Goal: Task Accomplishment & Management: Use online tool/utility

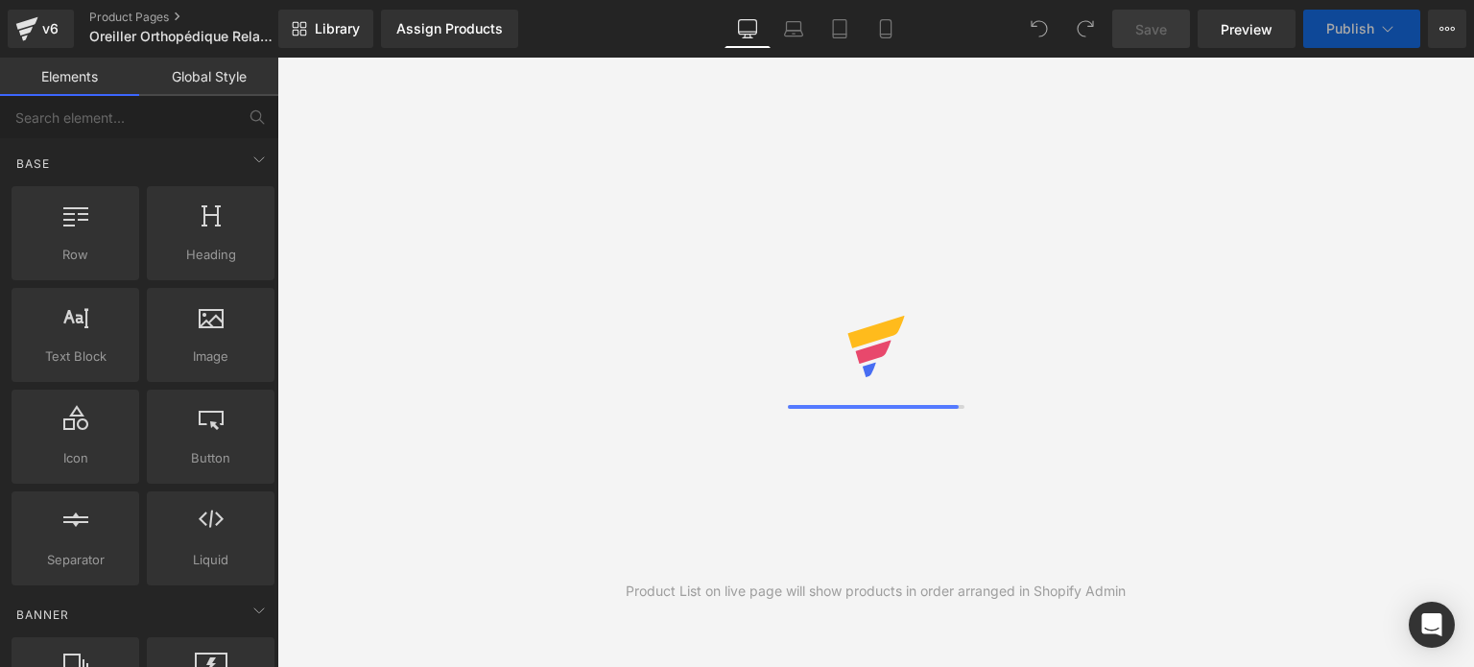
click at [897, 29] on link "Mobile" at bounding box center [886, 29] width 46 height 38
click at [892, 29] on icon at bounding box center [885, 28] width 19 height 19
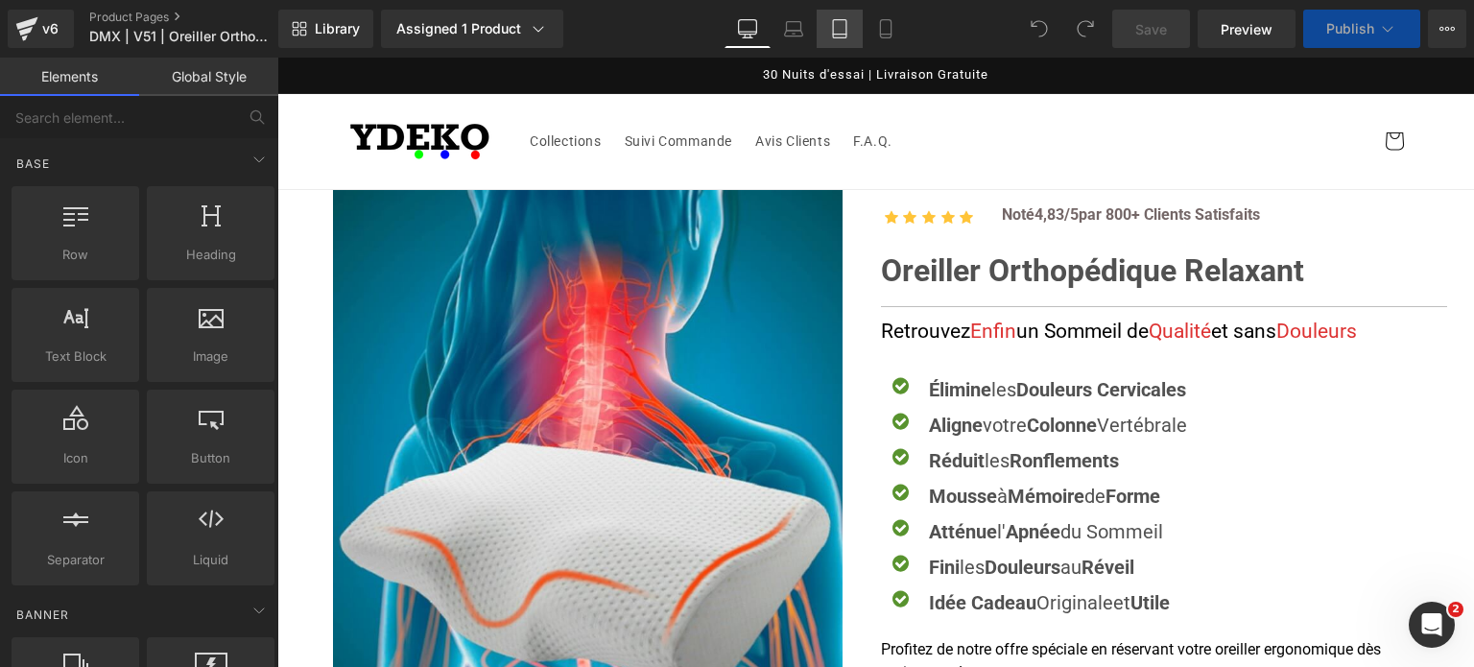
click at [849, 32] on icon at bounding box center [839, 28] width 19 height 19
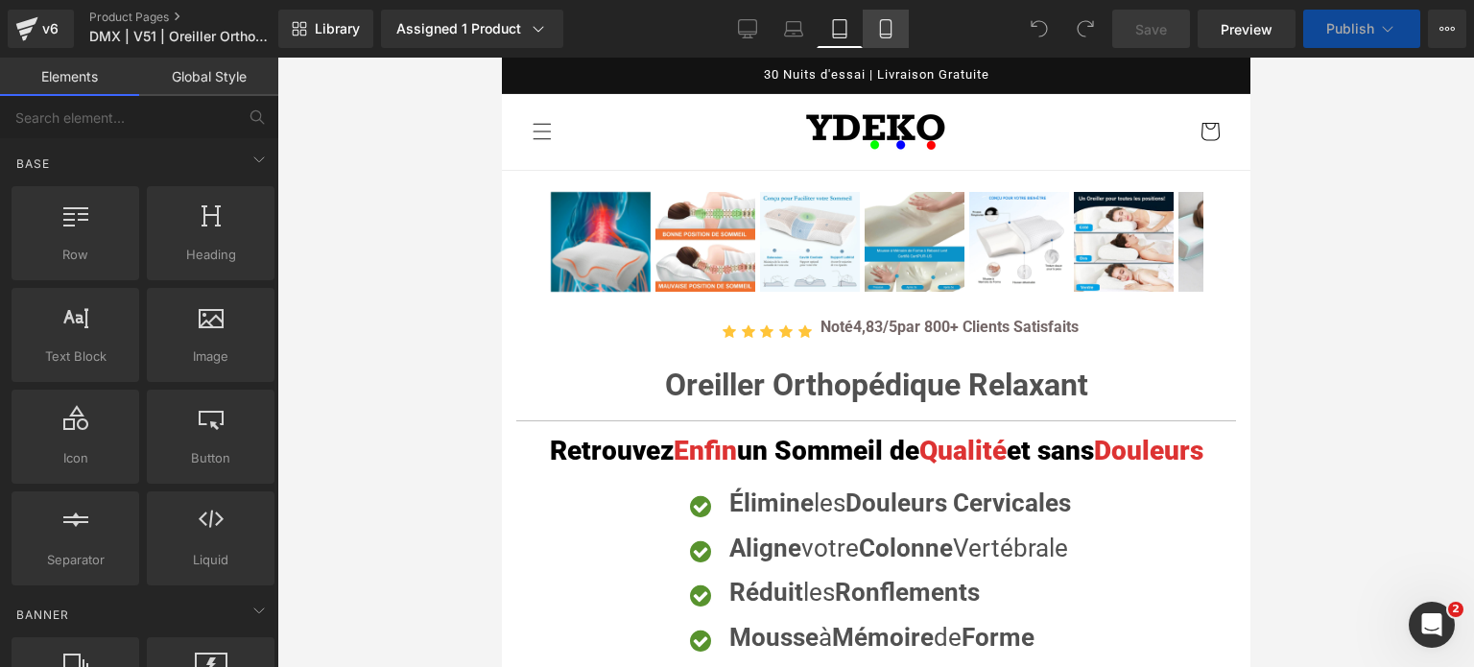
click at [877, 33] on icon at bounding box center [885, 28] width 19 height 19
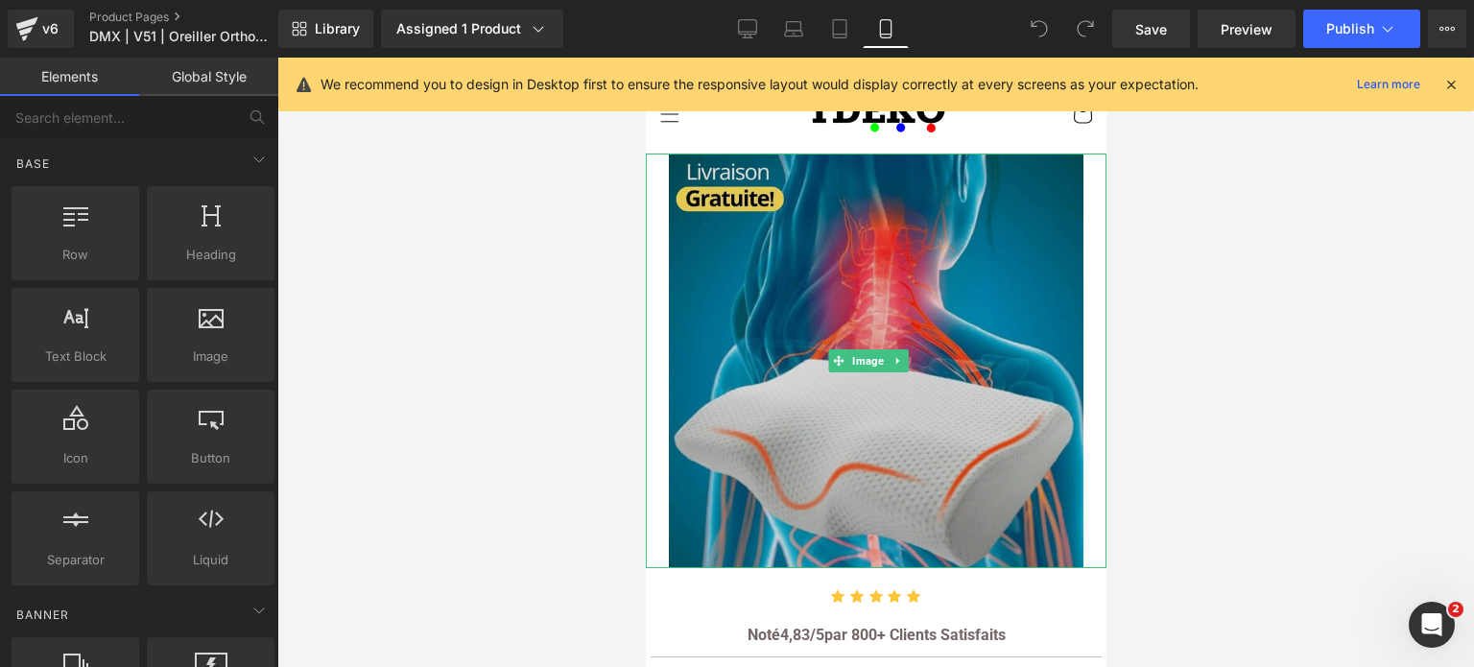
scroll to position [14, 0]
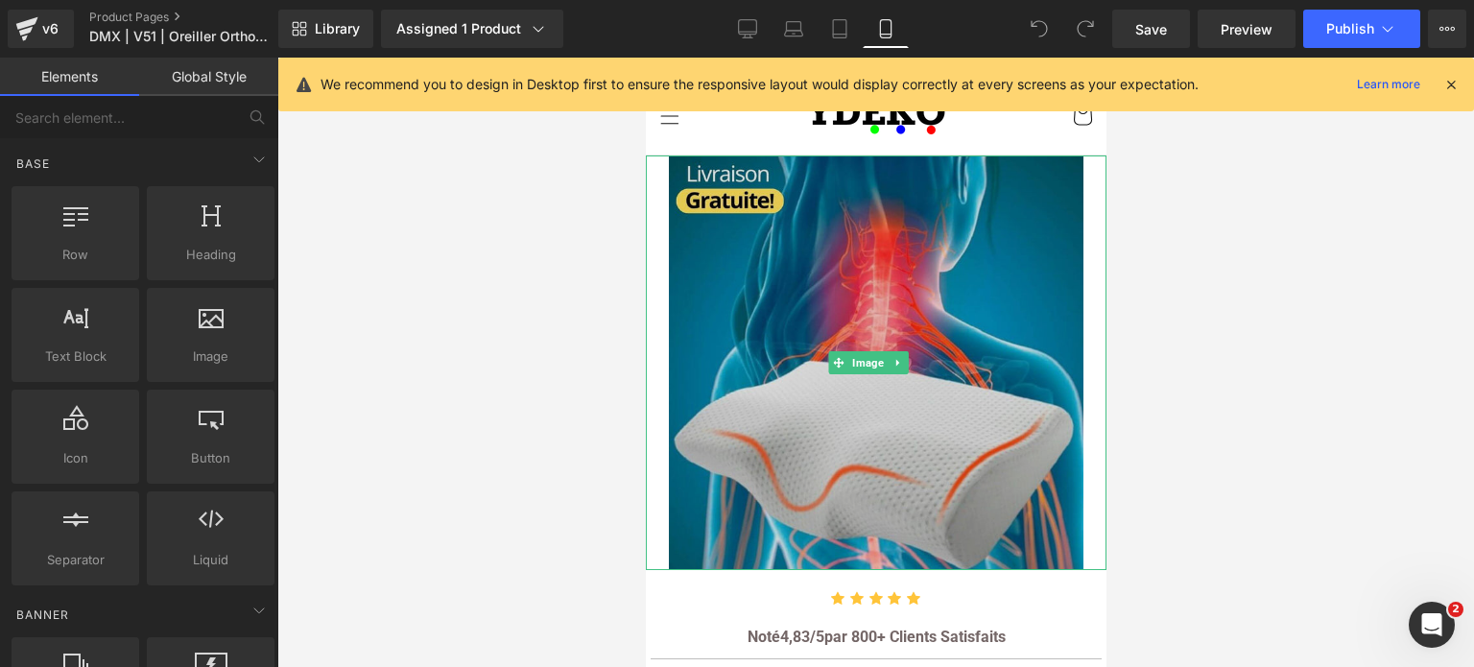
click at [848, 268] on img at bounding box center [875, 363] width 415 height 415
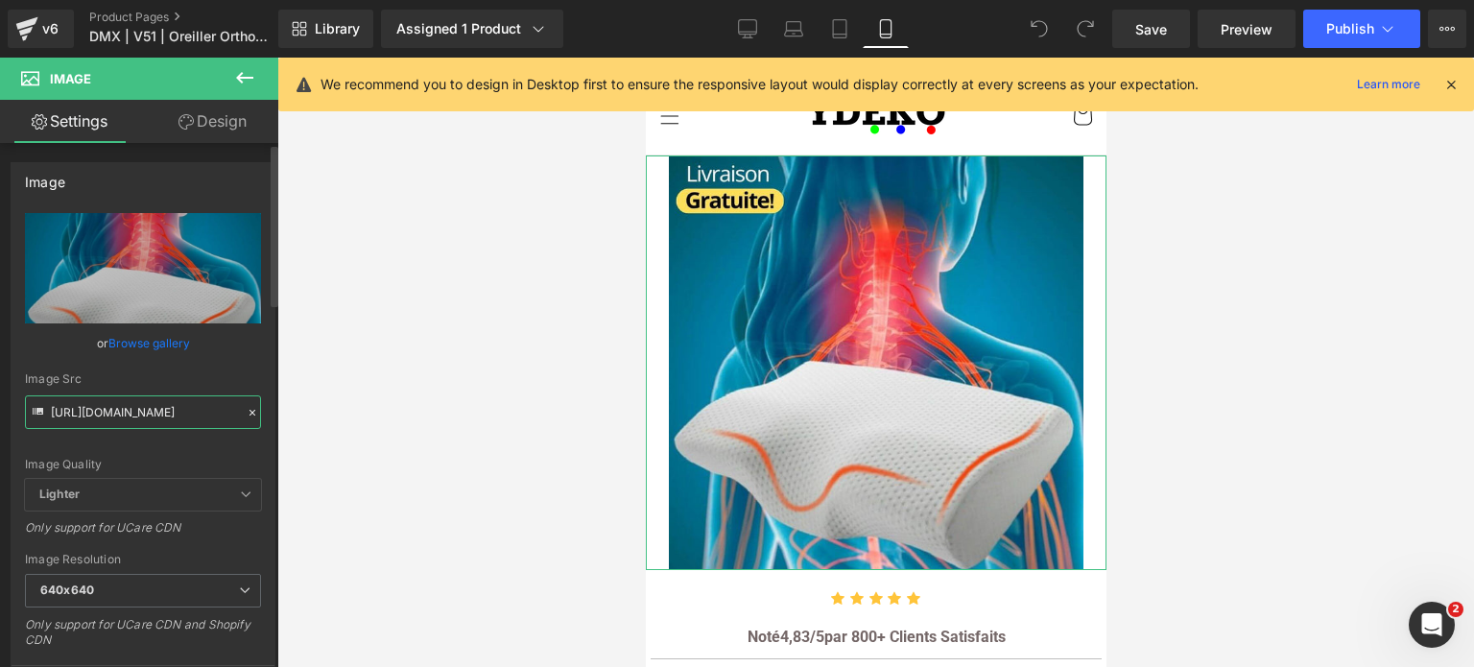
click at [132, 415] on input "[URL][DOMAIN_NAME]" at bounding box center [143, 412] width 236 height 34
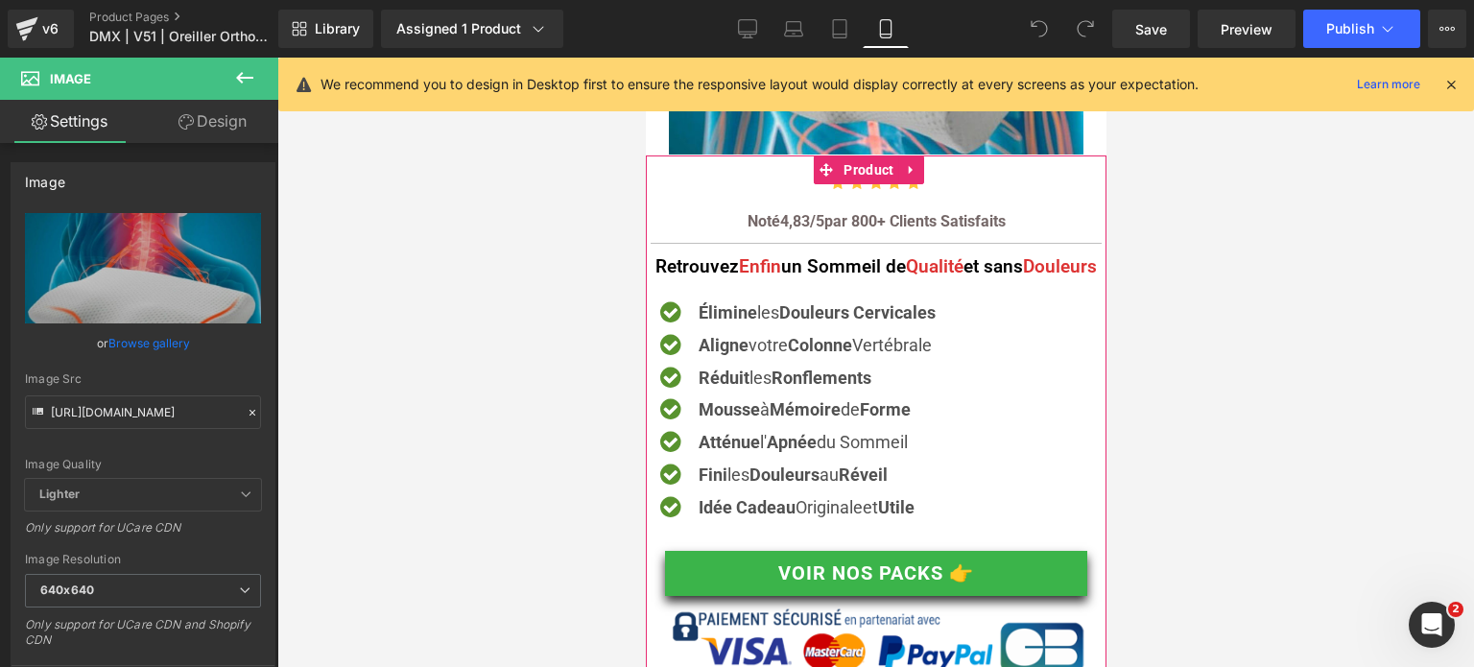
scroll to position [398, 0]
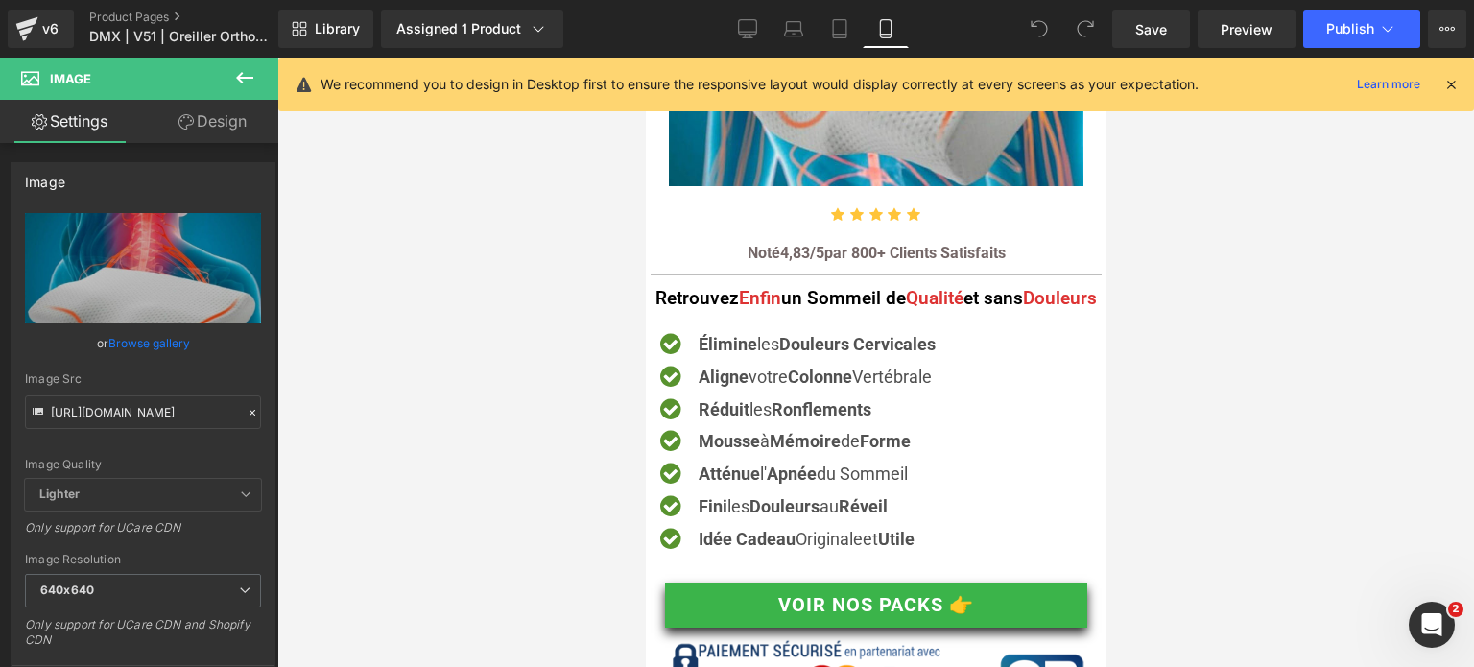
click at [1452, 90] on icon at bounding box center [1451, 84] width 17 height 17
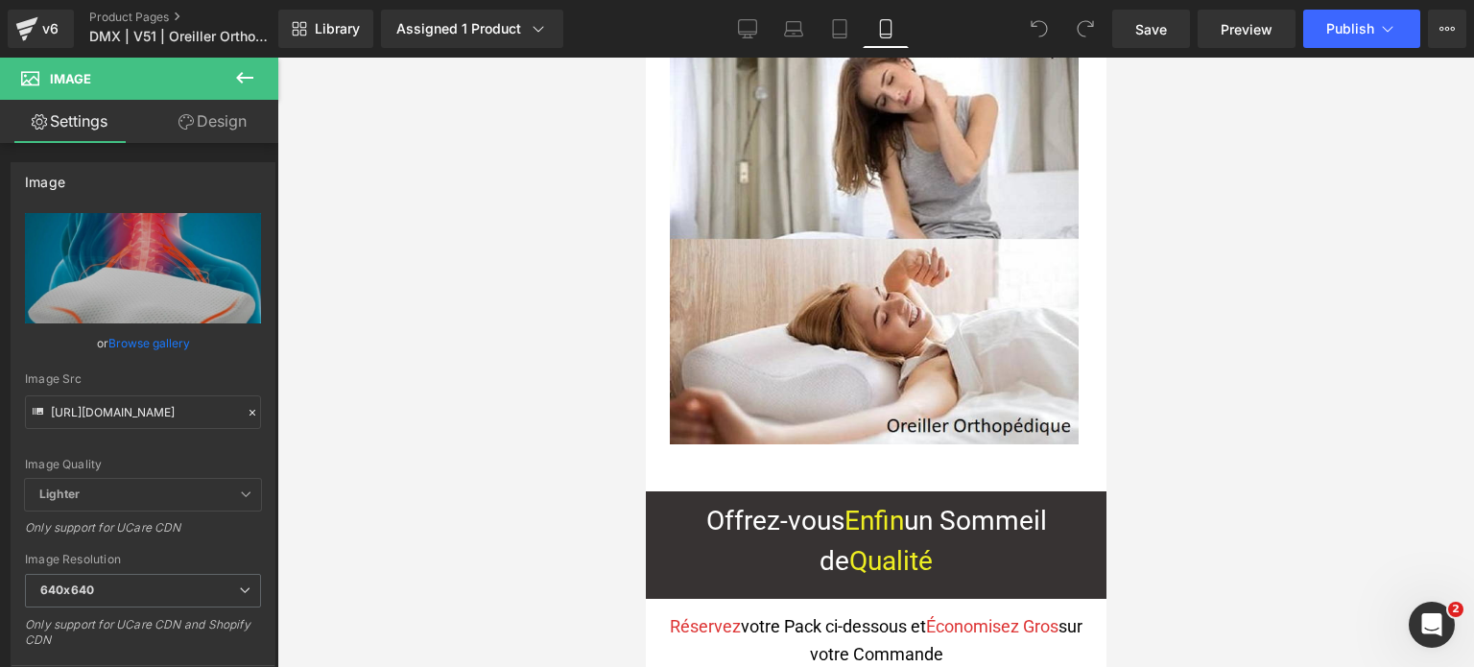
scroll to position [13801, 0]
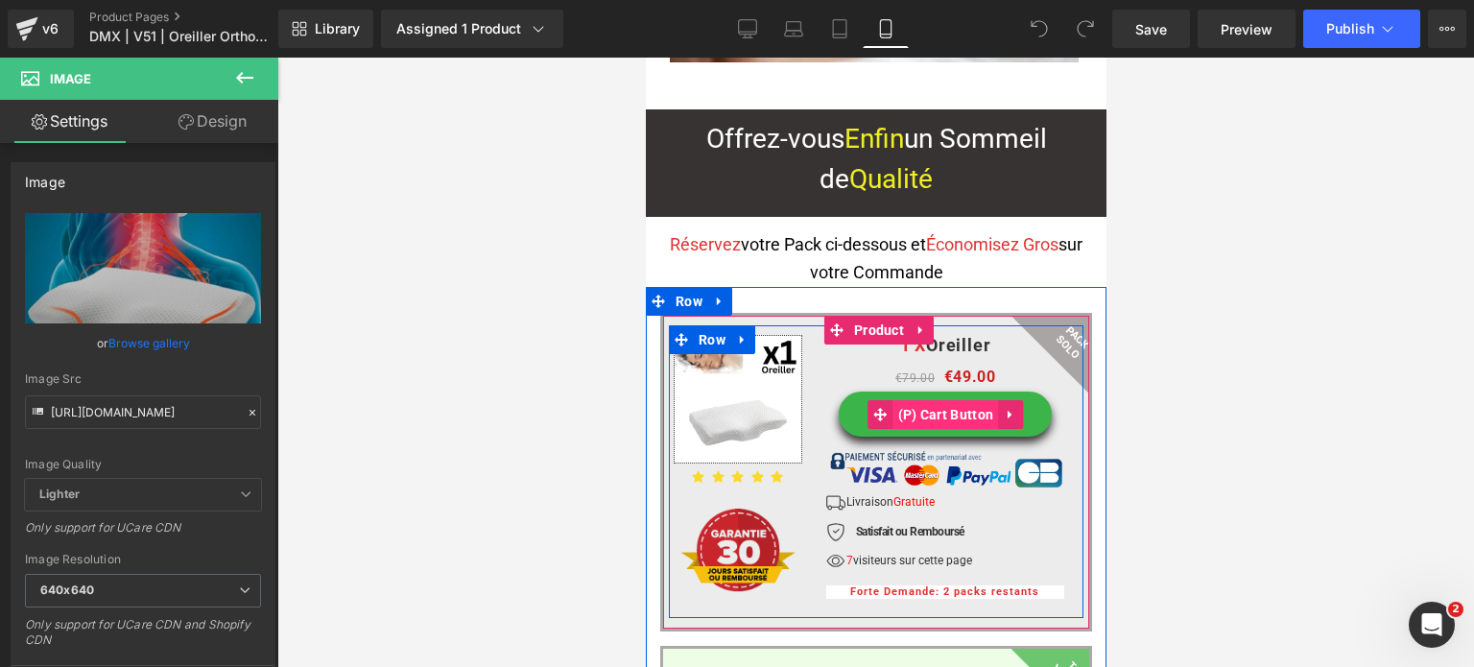
click at [919, 400] on span "(P) Cart Button" at bounding box center [946, 414] width 106 height 29
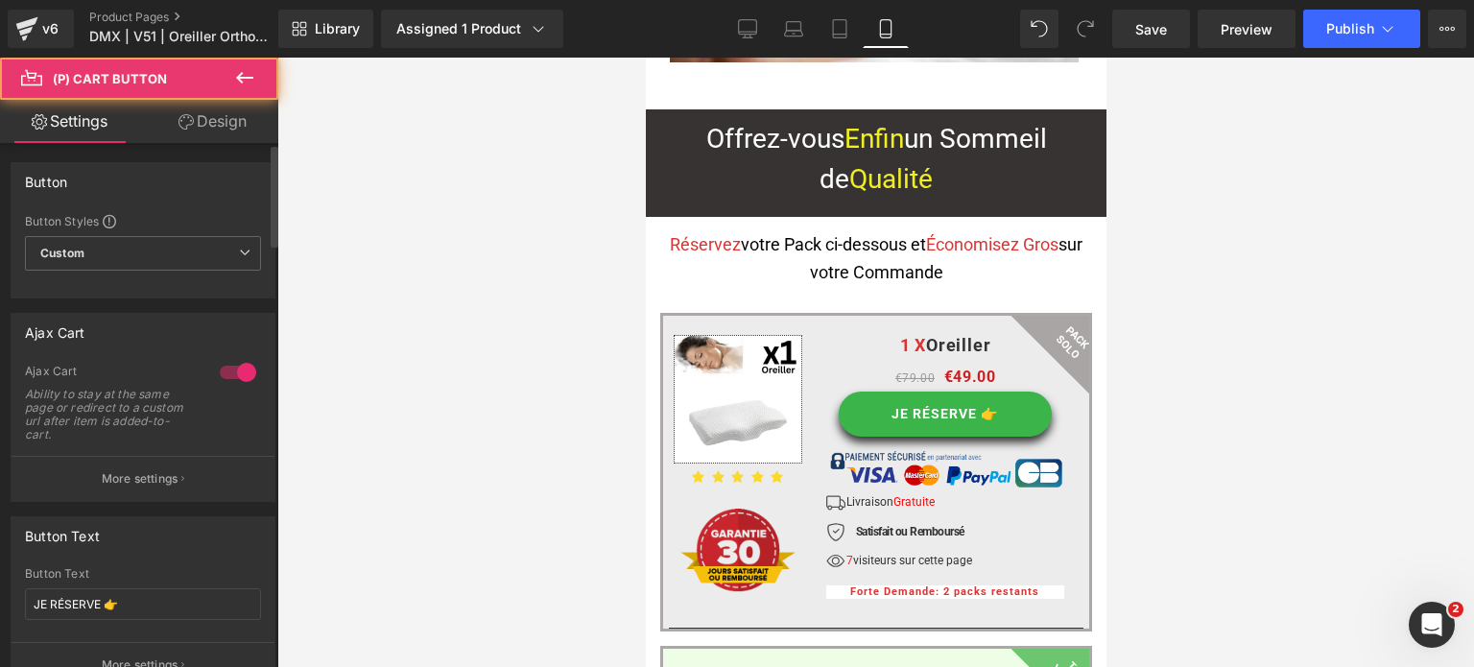
scroll to position [192, 0]
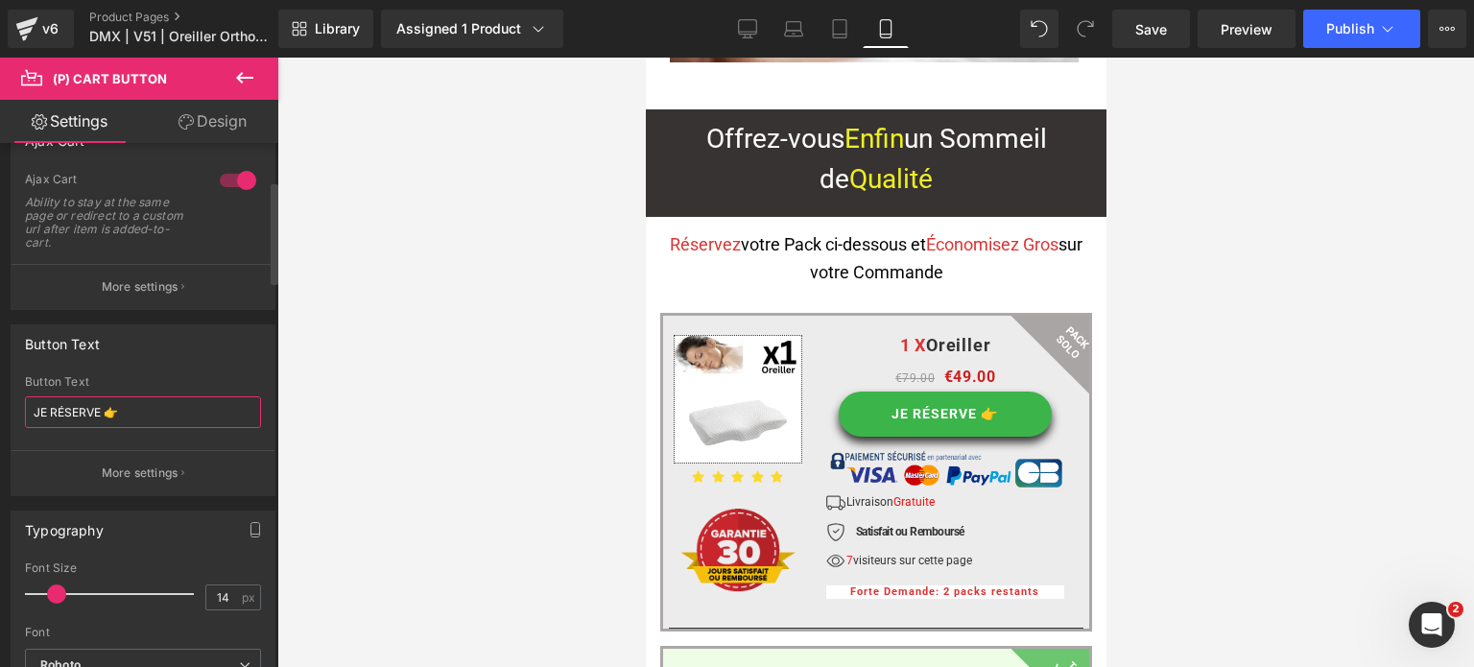
drag, startPoint x: 122, startPoint y: 414, endPoint x: 30, endPoint y: 410, distance: 92.2
click at [30, 410] on input "JE RÉSERVE 👉" at bounding box center [143, 412] width 236 height 32
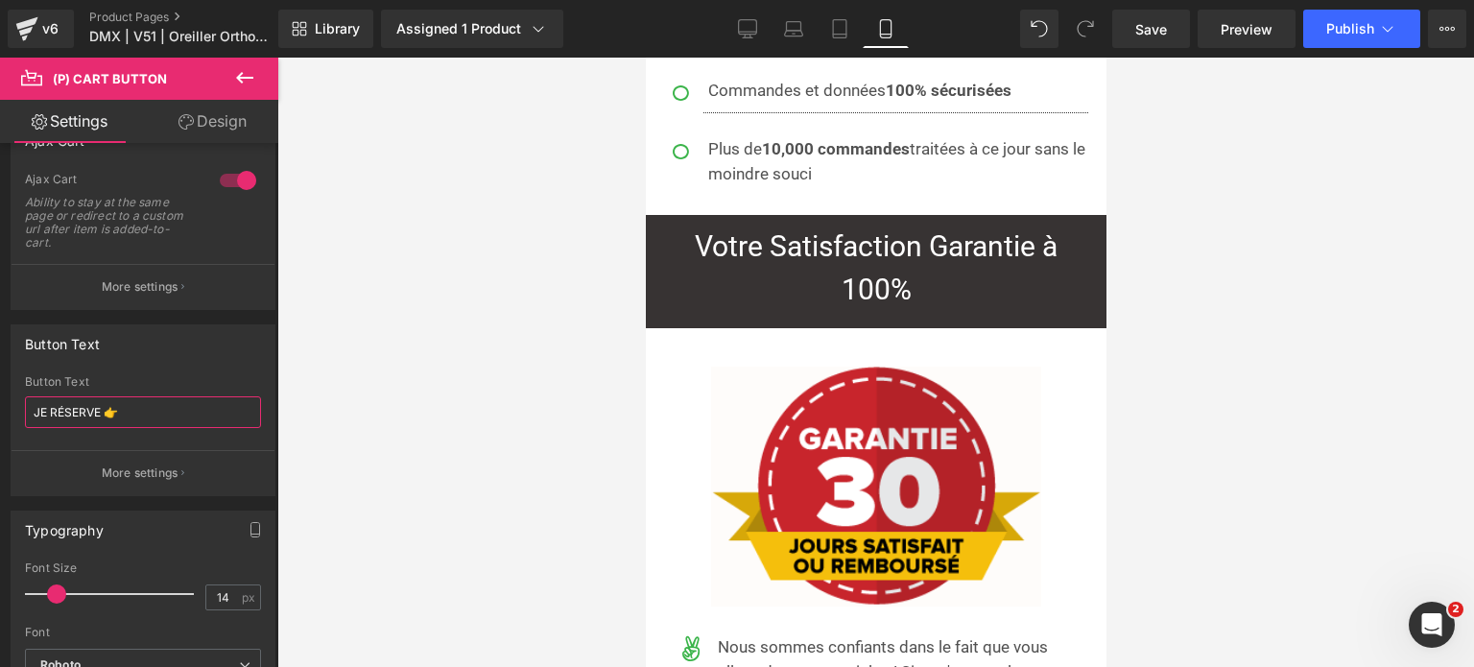
scroll to position [18441, 0]
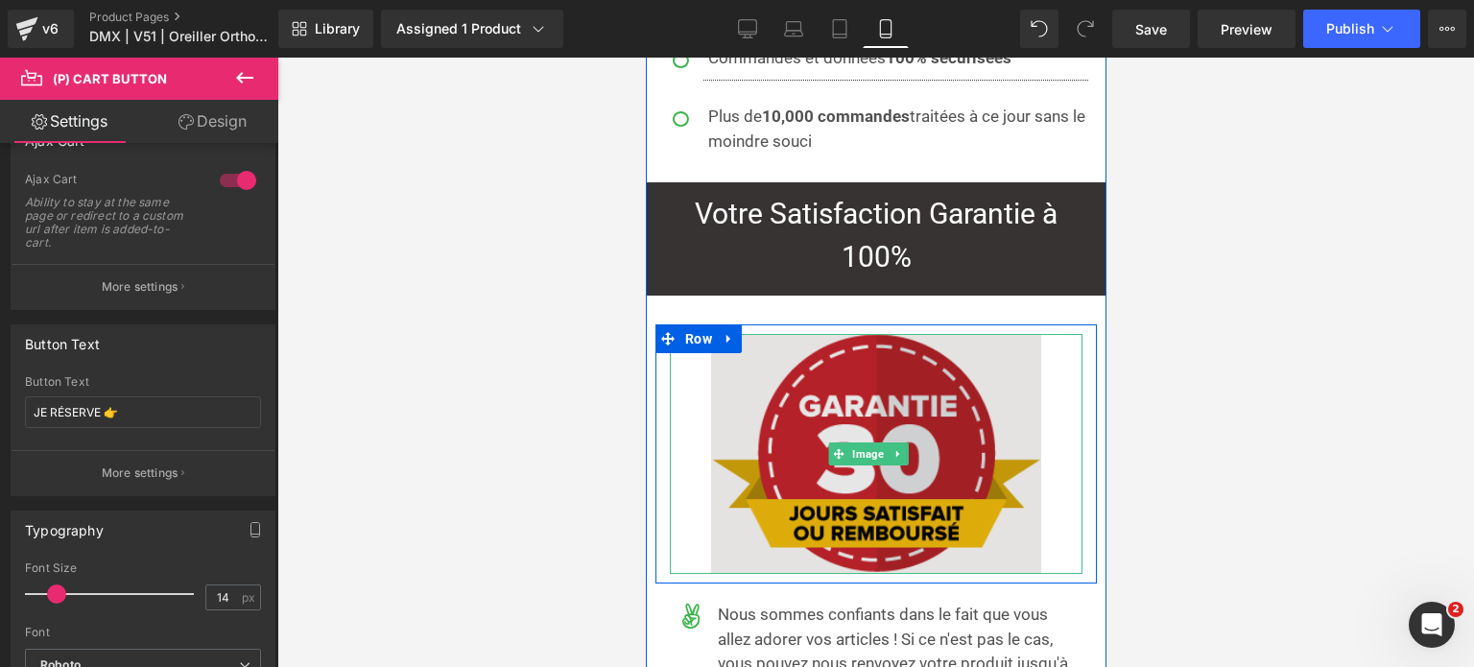
click at [865, 334] on img at bounding box center [875, 454] width 330 height 240
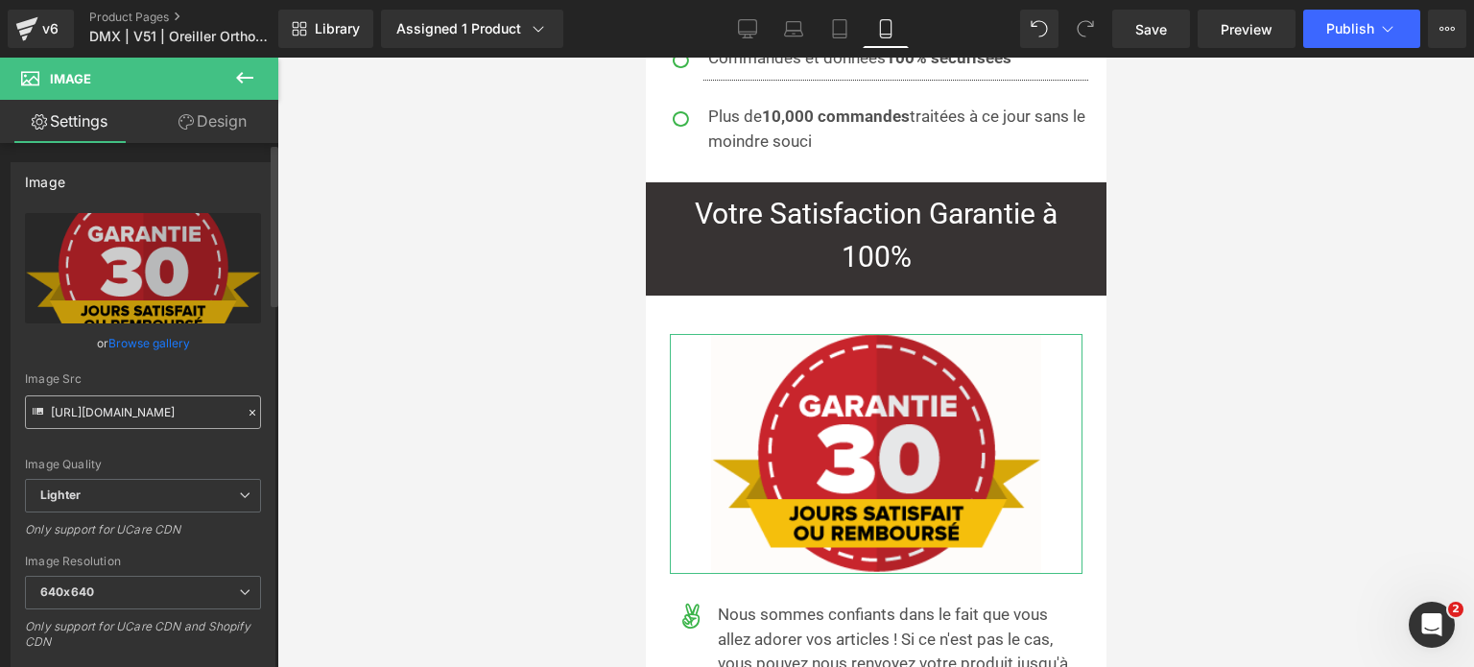
click at [127, 412] on input "[URL][DOMAIN_NAME]" at bounding box center [143, 412] width 236 height 34
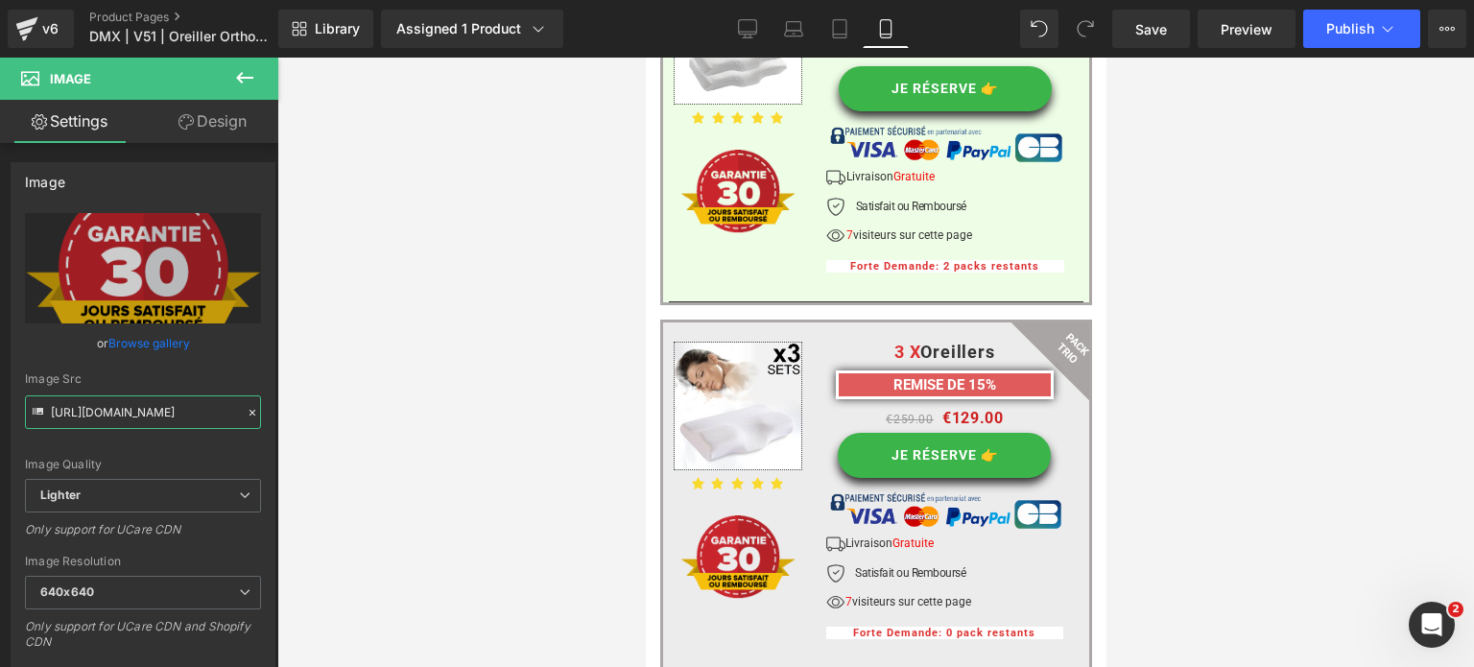
scroll to position [14397, 0]
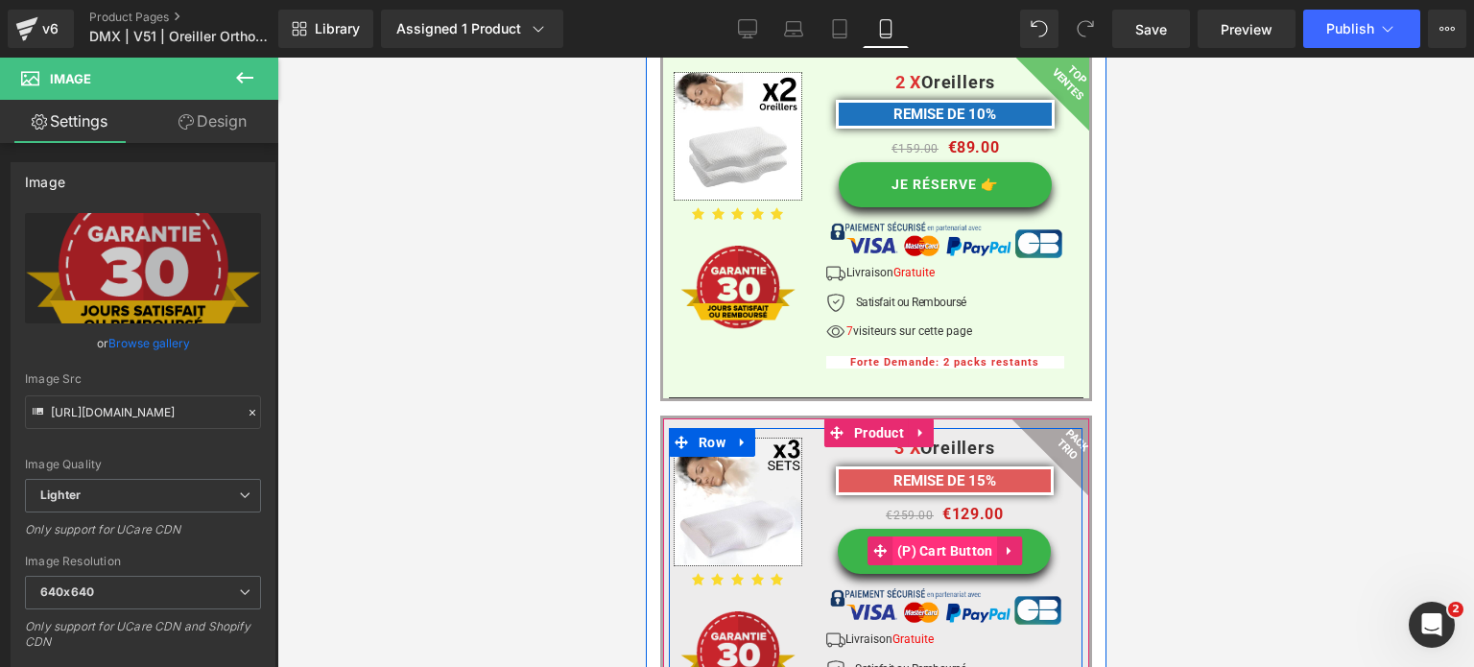
click at [918, 537] on span "(P) Cart Button" at bounding box center [945, 551] width 106 height 29
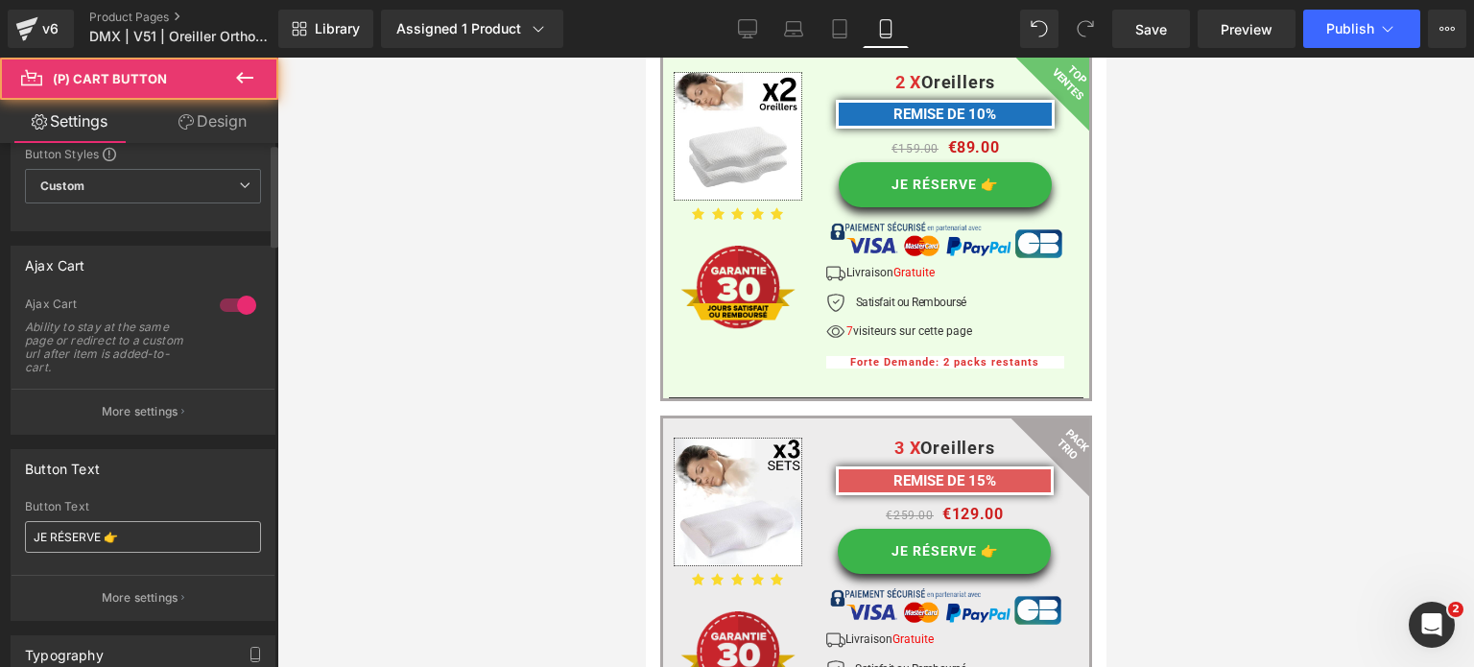
scroll to position [192, 0]
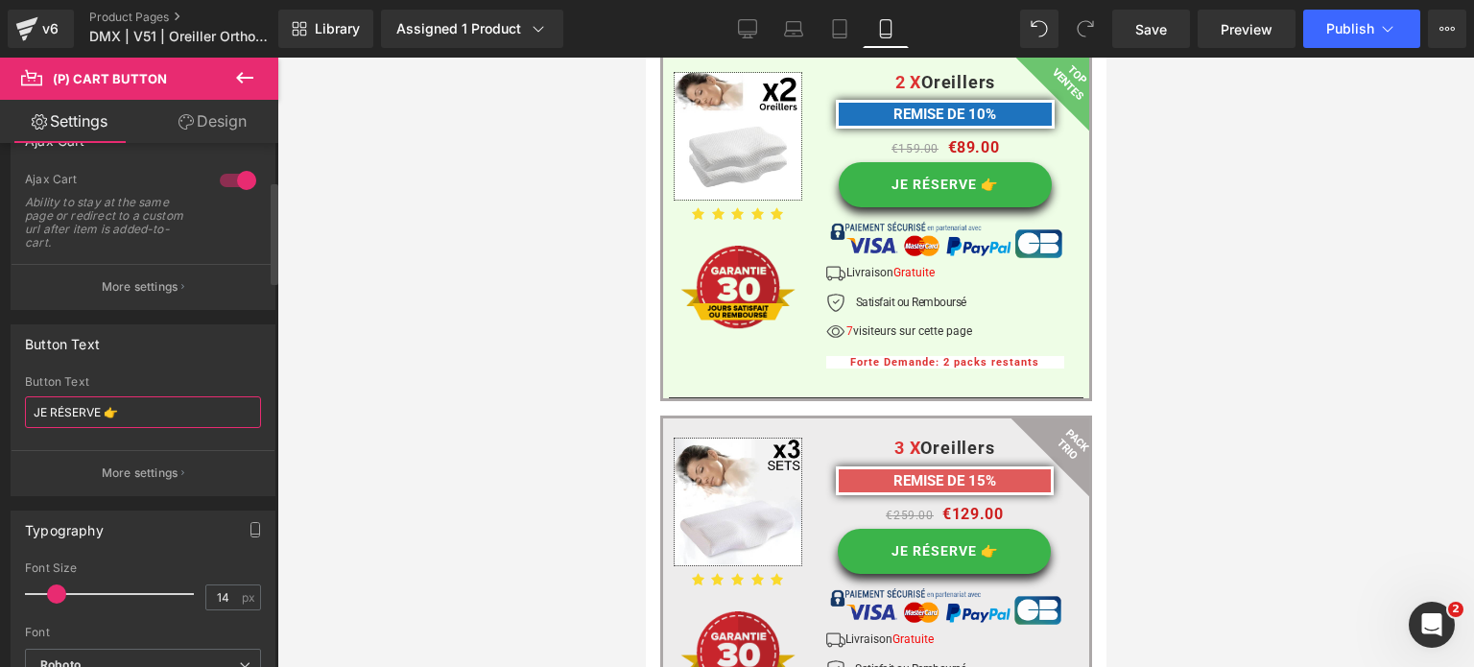
click at [112, 418] on input "JE RÉSERVE 👉" at bounding box center [143, 412] width 236 height 32
